Goal: Information Seeking & Learning: Learn about a topic

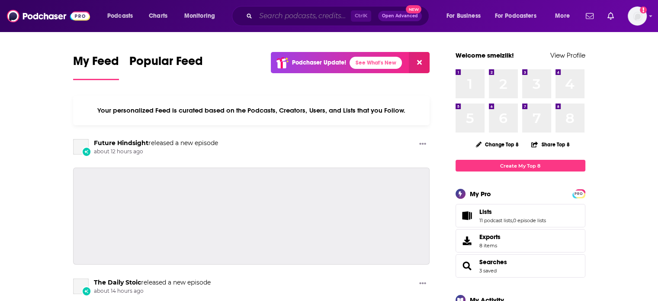
click at [270, 17] on input "Search podcasts, credits, & more..." at bounding box center [303, 16] width 95 height 14
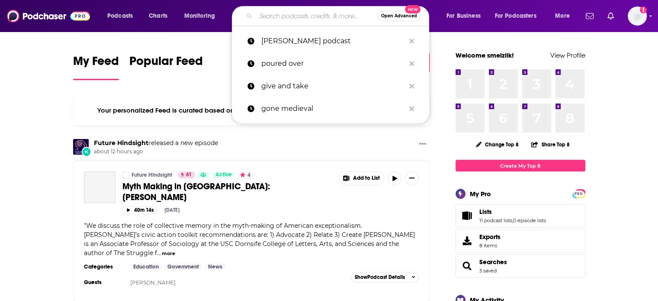
paste input "Storytime with [PERSON_NAME]"
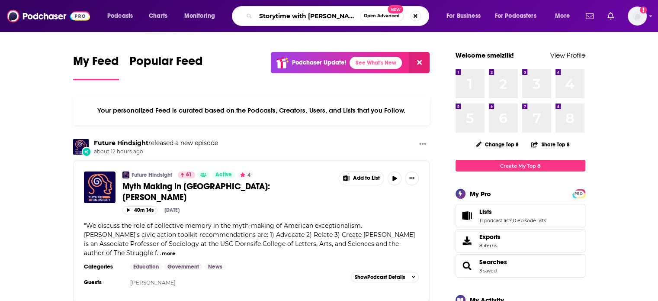
type input "Storytime with [PERSON_NAME]"
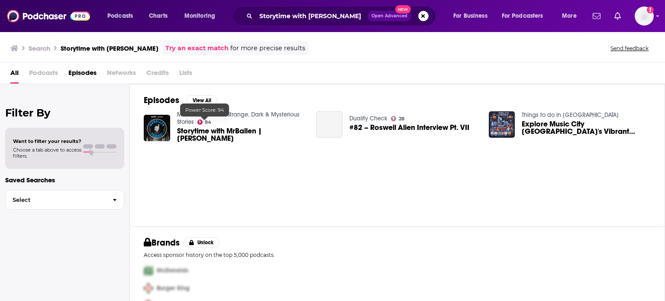
click at [201, 125] on span "MrBallen Podcast: Strange, Dark & Mysterious Stories 94" at bounding box center [241, 118] width 129 height 15
click at [193, 137] on span "Storytime with MrBallen | [PERSON_NAME]" at bounding box center [241, 134] width 129 height 15
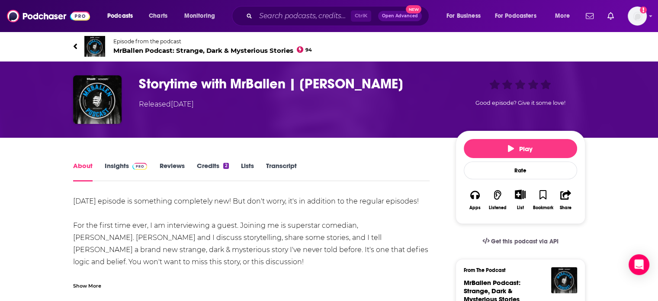
click at [117, 165] on link "Insights" at bounding box center [126, 171] width 43 height 20
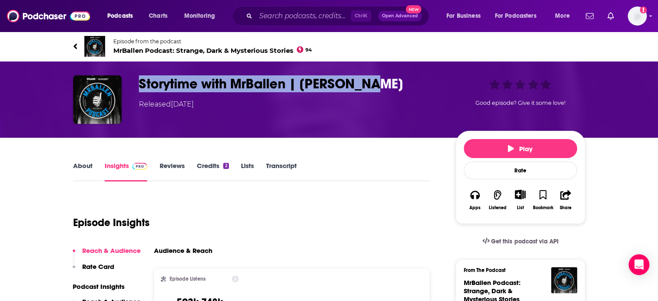
drag, startPoint x: 381, startPoint y: 82, endPoint x: 137, endPoint y: 84, distance: 244.2
click at [137, 84] on div "Storytime with [PERSON_NAME] | [PERSON_NAME] Released [DATE] Good episode? Give…" at bounding box center [329, 99] width 513 height 48
copy h3 "Storytime with MrBallen | [PERSON_NAME]"
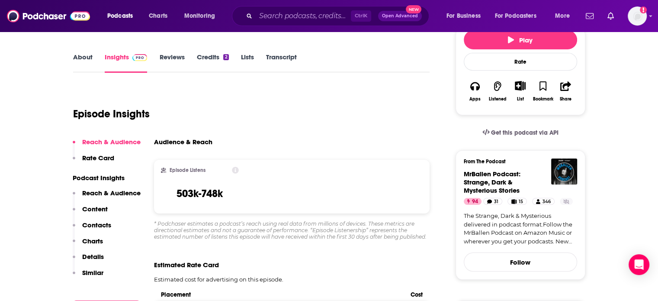
scroll to position [121, 0]
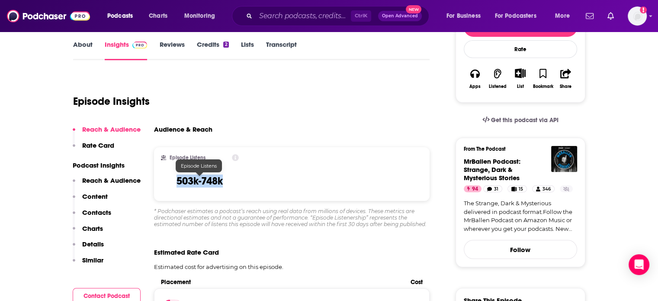
drag, startPoint x: 236, startPoint y: 185, endPoint x: 174, endPoint y: 183, distance: 61.9
click at [174, 183] on div "Episode Listens 503k-748k" at bounding box center [200, 174] width 78 height 40
copy h3 "503k-748k"
click at [79, 43] on link "About" at bounding box center [82, 50] width 19 height 20
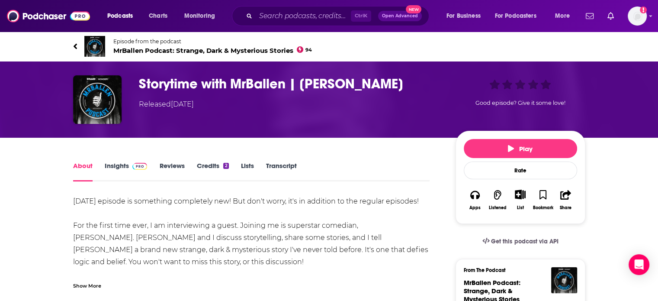
click at [126, 164] on link "Insights" at bounding box center [126, 171] width 43 height 20
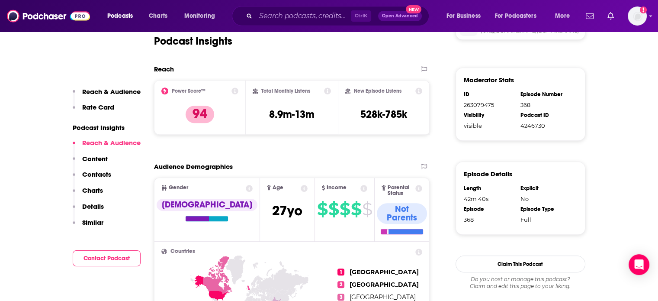
scroll to position [526, 0]
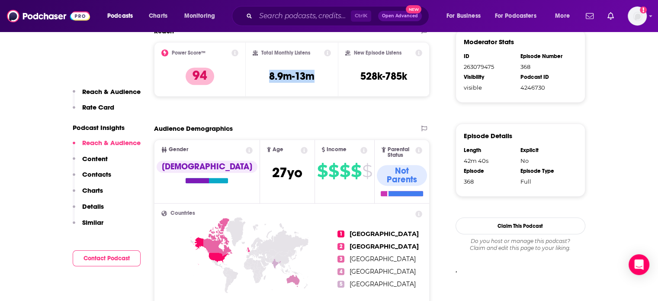
drag, startPoint x: 320, startPoint y: 77, endPoint x: 258, endPoint y: 74, distance: 61.5
click at [258, 74] on div "Total Monthly Listens 8.9m-13m" at bounding box center [292, 69] width 78 height 40
copy h3 "8.9m-13m"
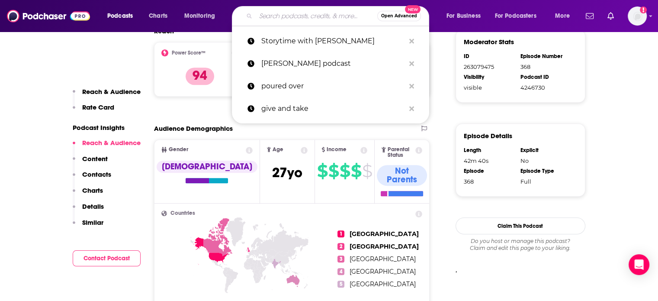
click at [278, 17] on input "Search podcasts, credits, & more..." at bounding box center [317, 16] width 122 height 14
paste input "Comedy Nerd"
type input "Comedy Nerd"
